Goal: Task Accomplishment & Management: Manage account settings

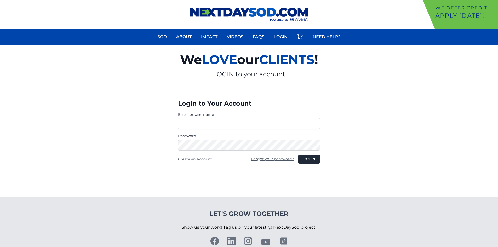
click at [243, 126] on input "Email or Username" at bounding box center [249, 123] width 142 height 11
type input "**********"
click at [311, 160] on button "Log in" at bounding box center [309, 159] width 22 height 9
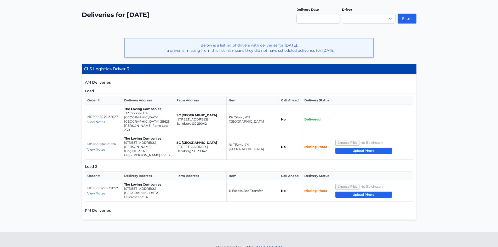
scroll to position [105, 0]
